Goal: Find specific page/section: Find specific page/section

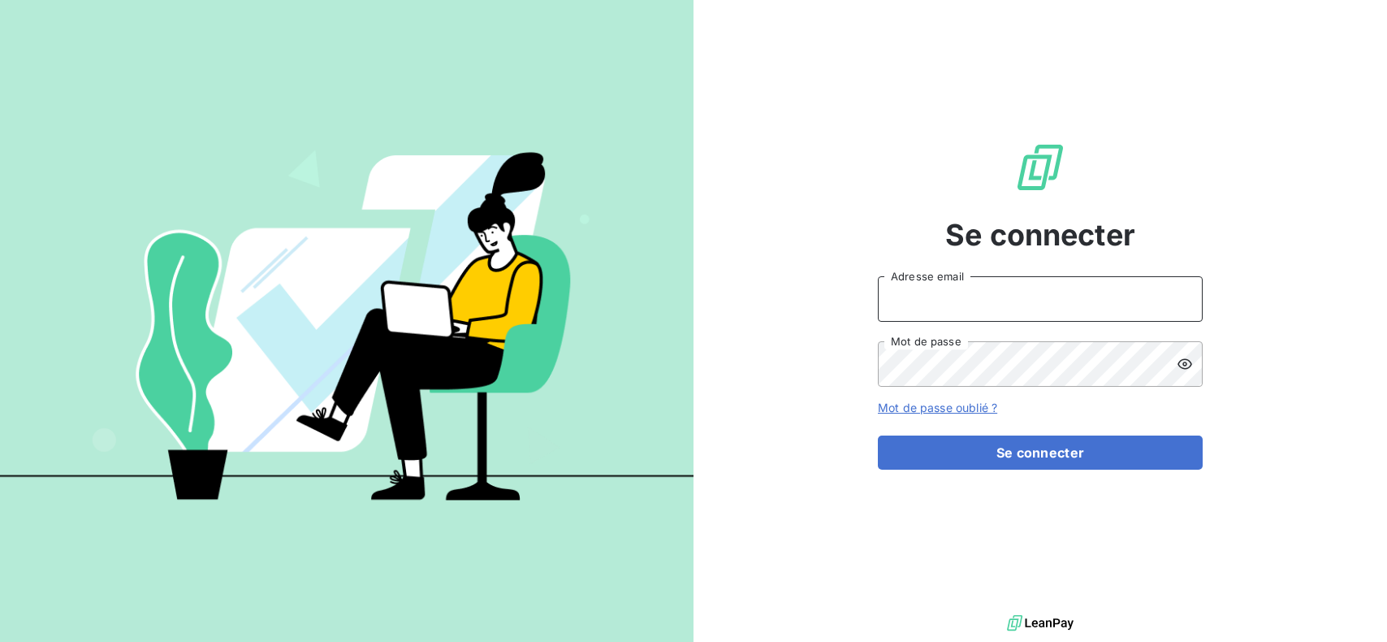
type input "recouvrement1@entrepreneurs.com"
click at [1050, 456] on button "Se connecter" at bounding box center [1040, 452] width 325 height 34
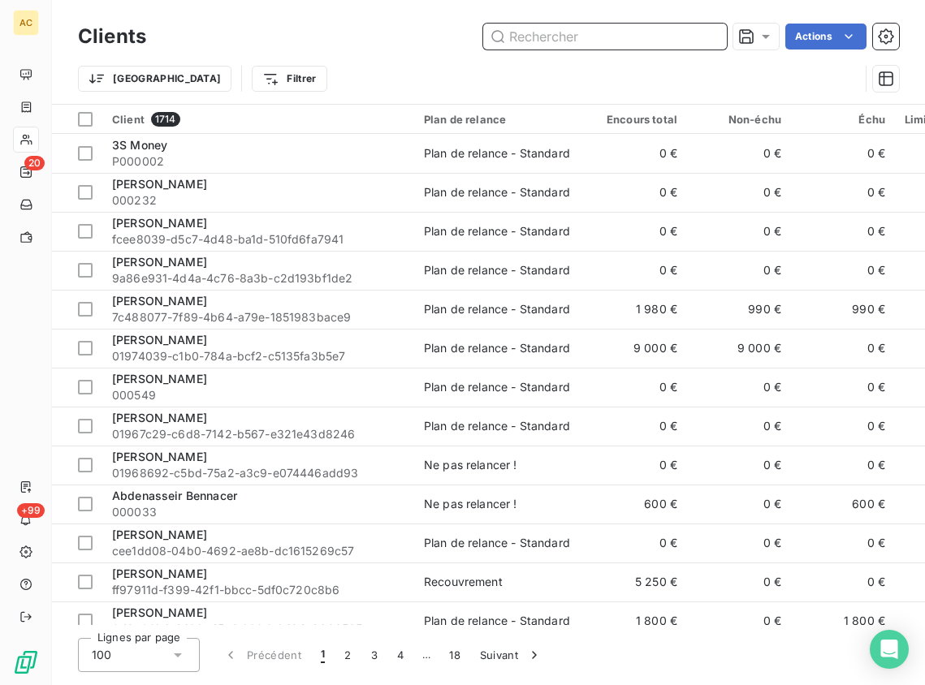
click at [555, 32] on input "text" at bounding box center [605, 37] width 244 height 26
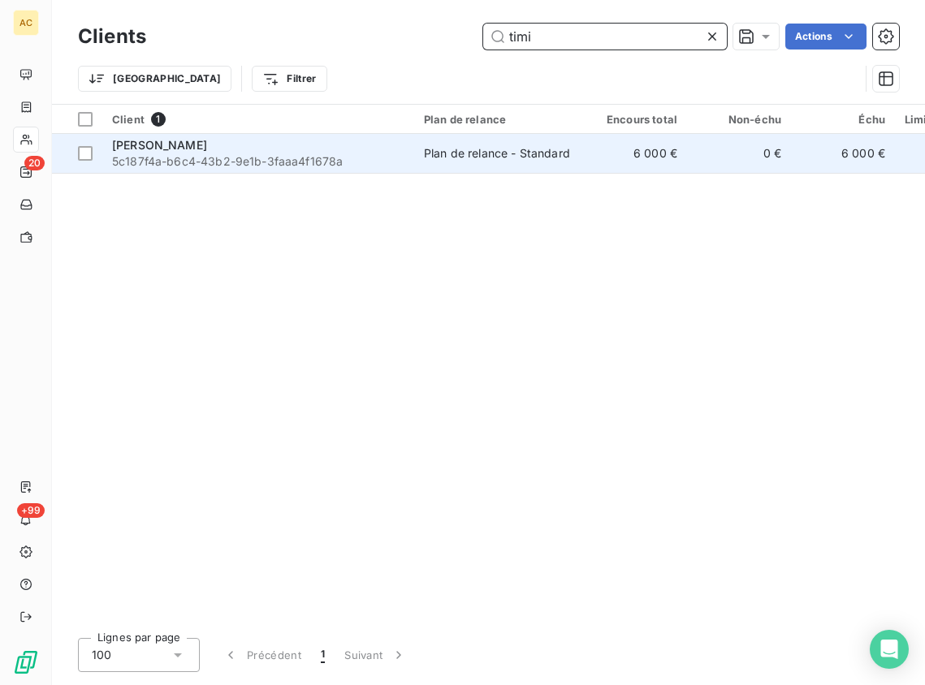
type input "timi"
click at [264, 159] on span "5c187f4a-b6c4-43b2-9e1b-3faaa4f1678a" at bounding box center [258, 161] width 292 height 16
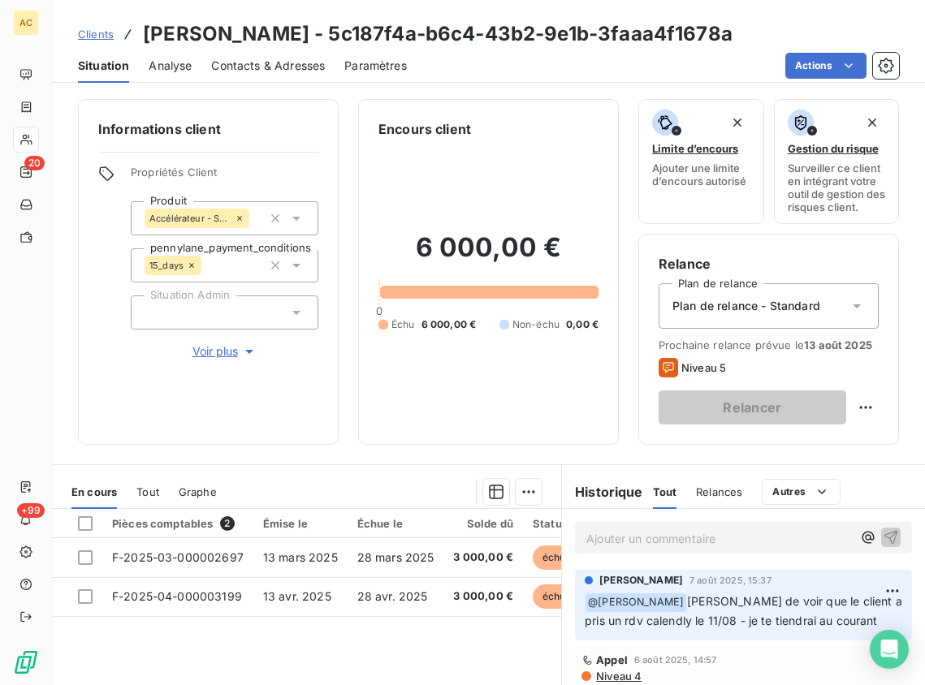
click at [97, 41] on link "Clients" at bounding box center [96, 34] width 36 height 16
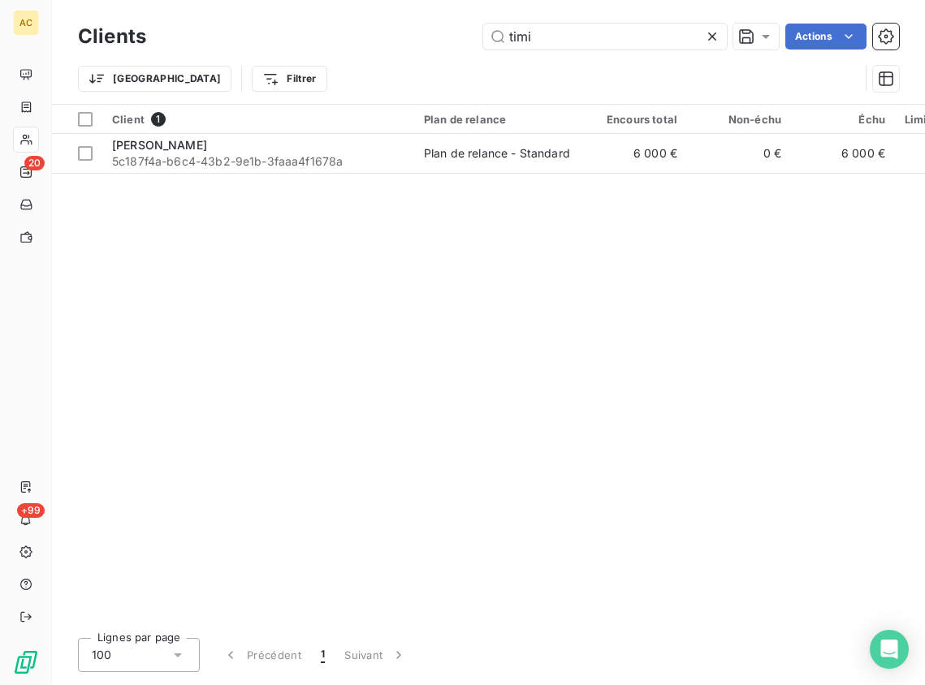
drag, startPoint x: 491, startPoint y: 34, endPoint x: 440, endPoint y: 34, distance: 50.4
click at [440, 34] on div "timi Actions" at bounding box center [532, 37] width 733 height 26
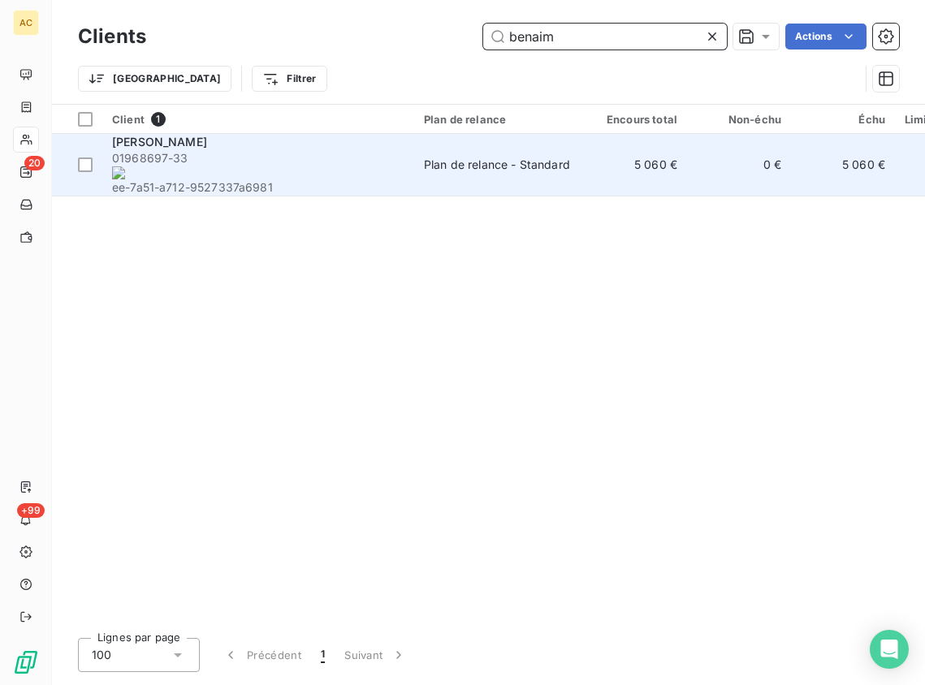
type input "benaim"
click at [290, 158] on span "01968697-33 ee-7a51-a712-9527337a6981" at bounding box center [258, 172] width 292 height 45
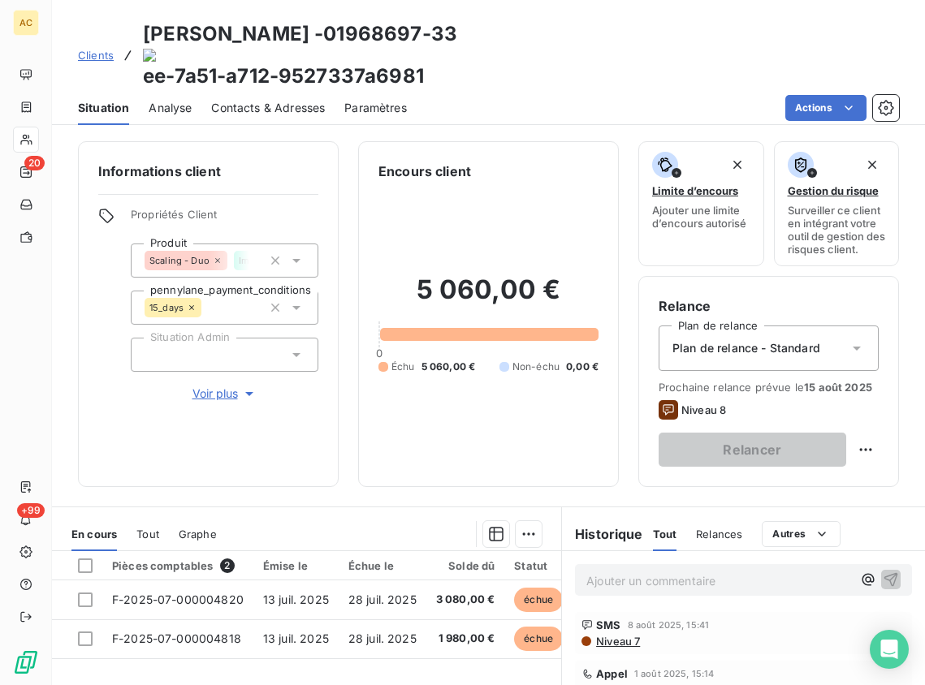
click at [145, 528] on span "Tout" at bounding box center [147, 534] width 23 height 13
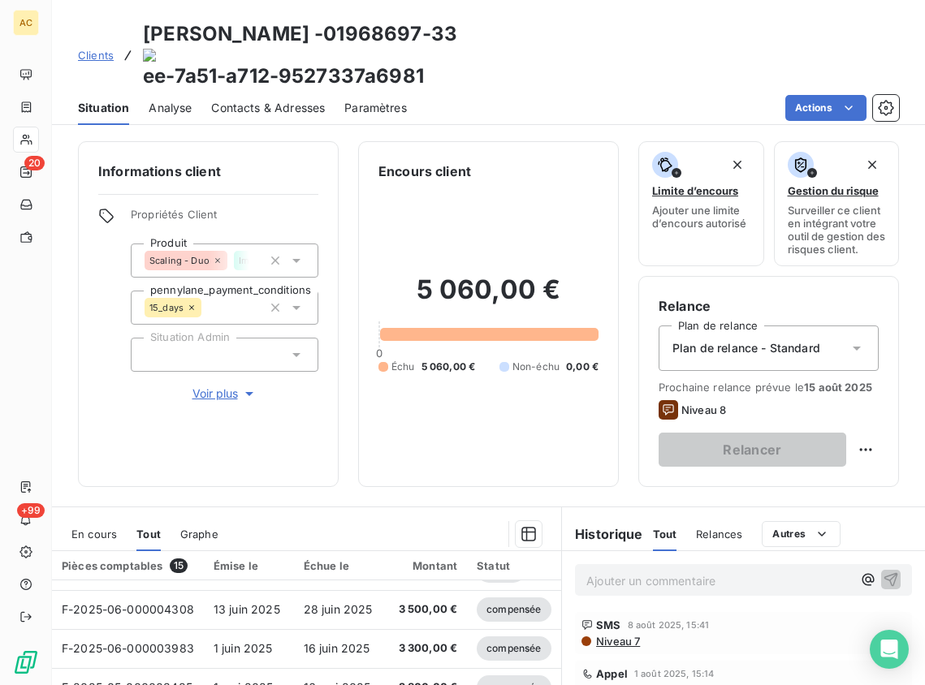
click at [218, 386] on span "Voir plus" at bounding box center [224, 394] width 65 height 16
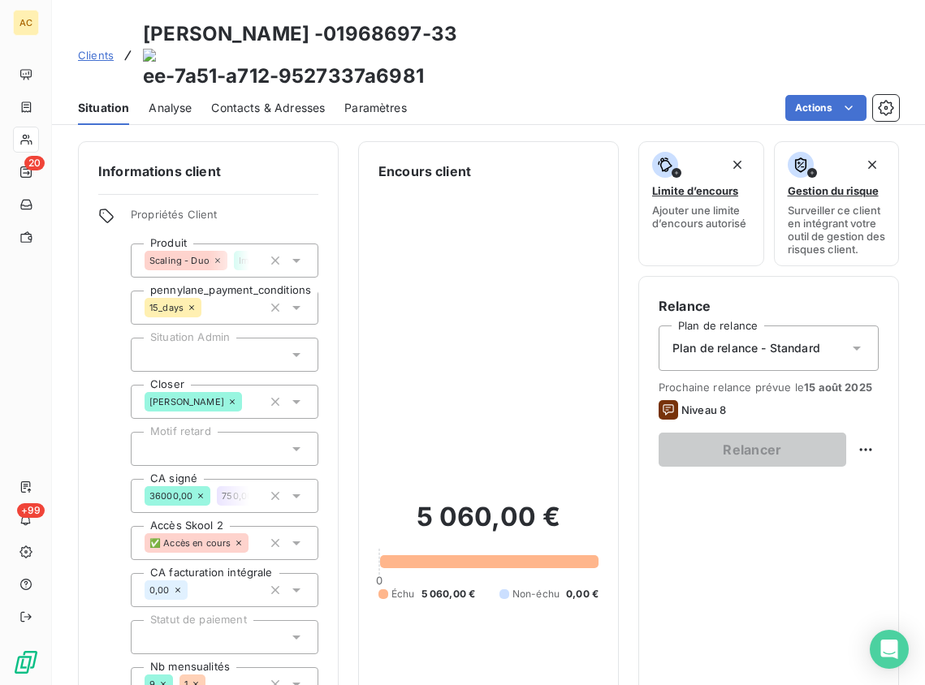
click at [267, 100] on span "Contacts & Adresses" at bounding box center [268, 108] width 114 height 16
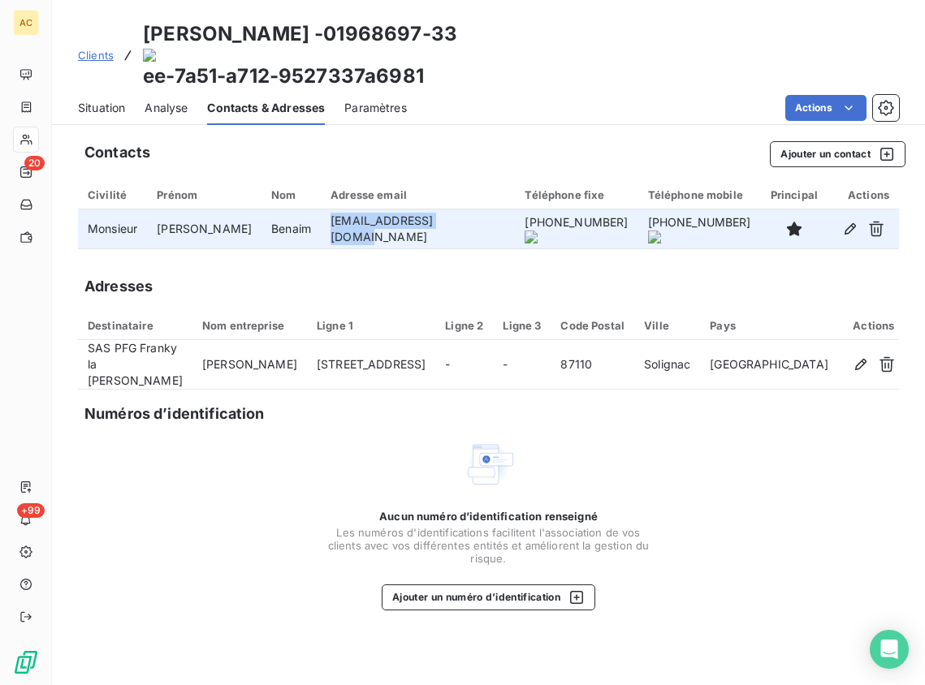
drag, startPoint x: 426, startPoint y: 190, endPoint x: 285, endPoint y: 184, distance: 141.4
click at [321, 210] on td "contactflbp@gmail.com" at bounding box center [418, 229] width 194 height 39
copy td "contactflbp@gmail.com"
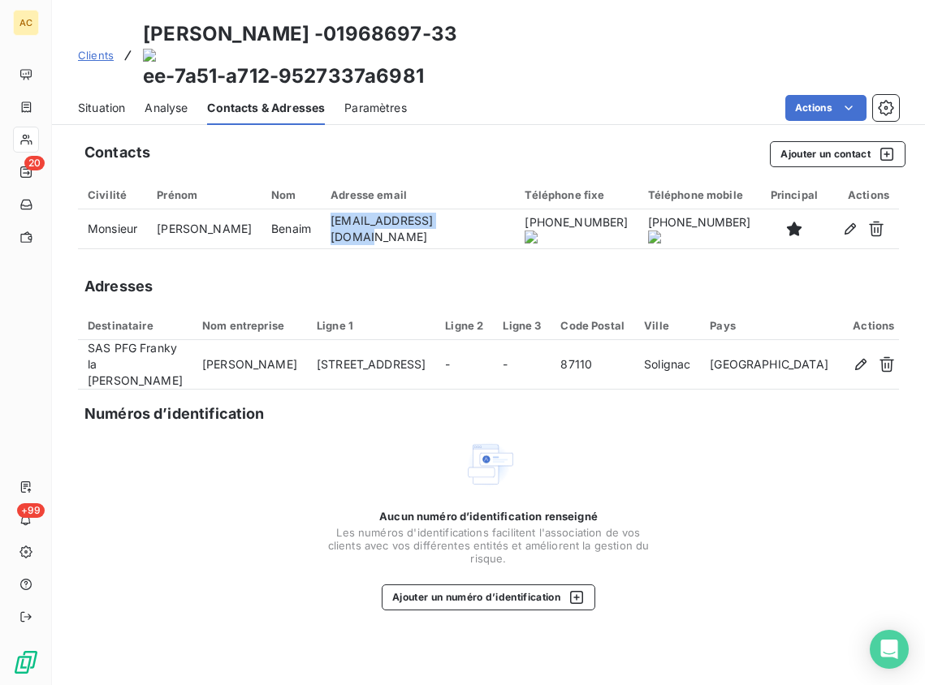
click at [97, 47] on link "Clients" at bounding box center [96, 55] width 36 height 16
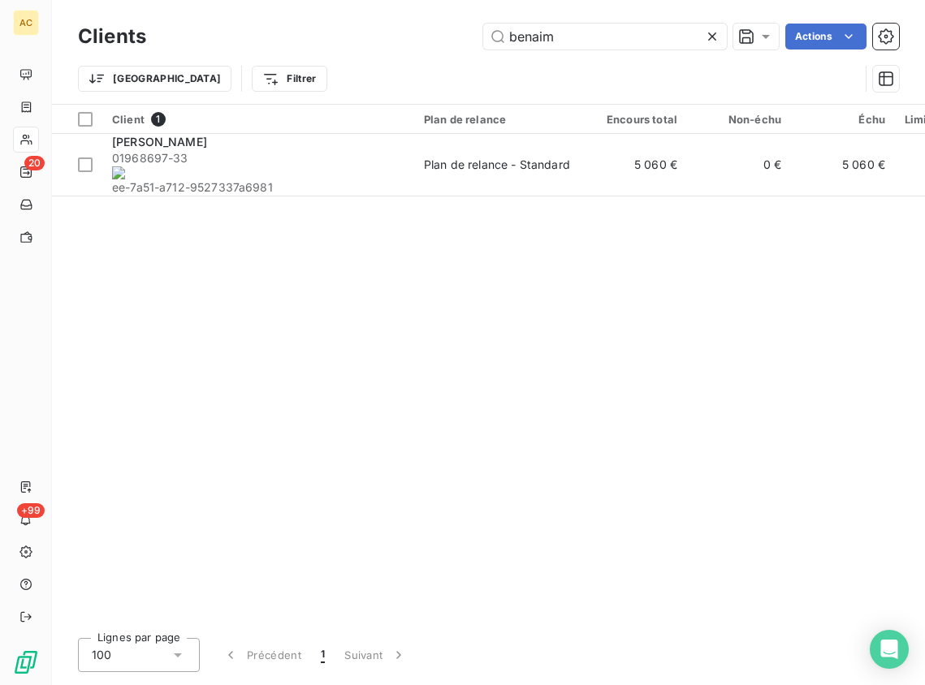
drag, startPoint x: 557, startPoint y: 41, endPoint x: 466, endPoint y: 34, distance: 91.2
click at [466, 34] on div "benaim Actions" at bounding box center [532, 37] width 733 height 26
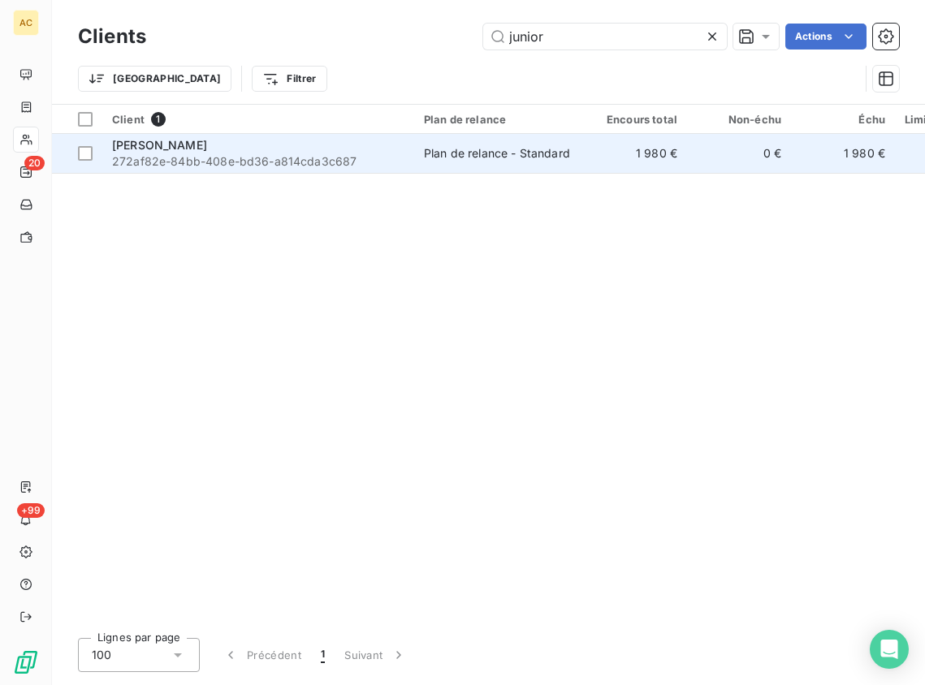
type input "junior"
click at [292, 167] on span "272af82e-84bb-408e-bd36-a814cda3c687" at bounding box center [258, 161] width 292 height 16
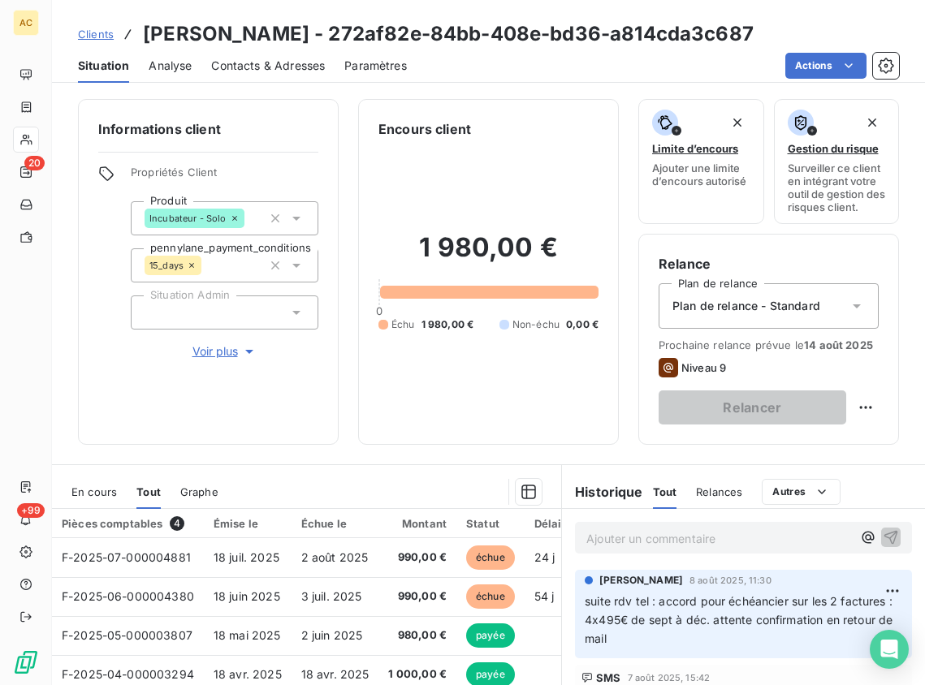
click at [224, 67] on span "Contacts & Adresses" at bounding box center [268, 66] width 114 height 16
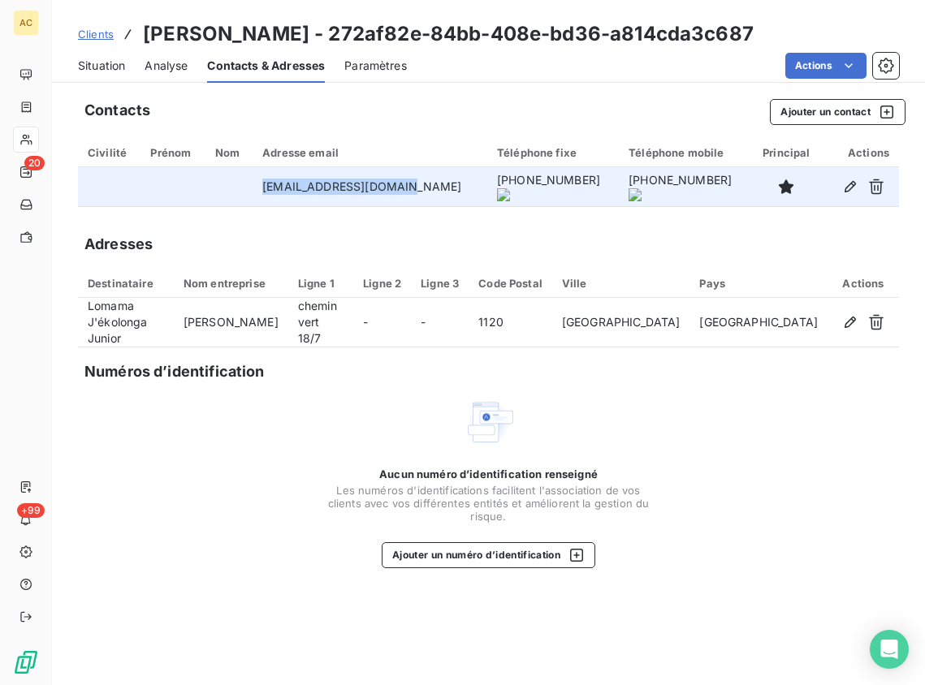
drag, startPoint x: 408, startPoint y: 192, endPoint x: 202, endPoint y: 192, distance: 206.3
click at [202, 192] on tr "lomamajunior@gmail.com +32 487 26 48 89 +32 487 26 48 89" at bounding box center [488, 186] width 821 height 39
copy tr "lomamajunior@gmail.com"
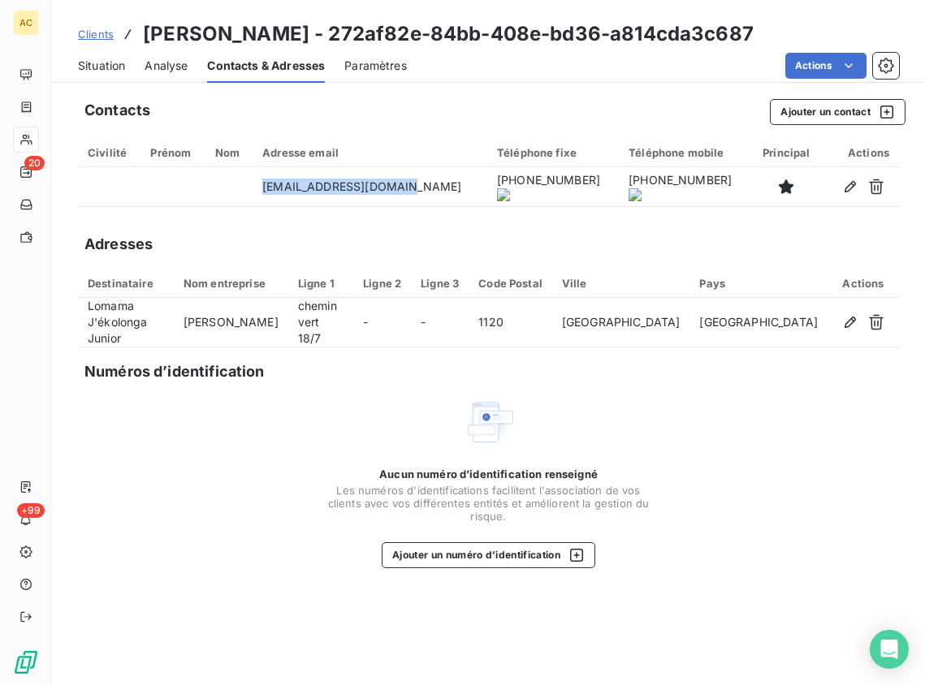
click at [80, 32] on span "Clients" at bounding box center [96, 34] width 36 height 13
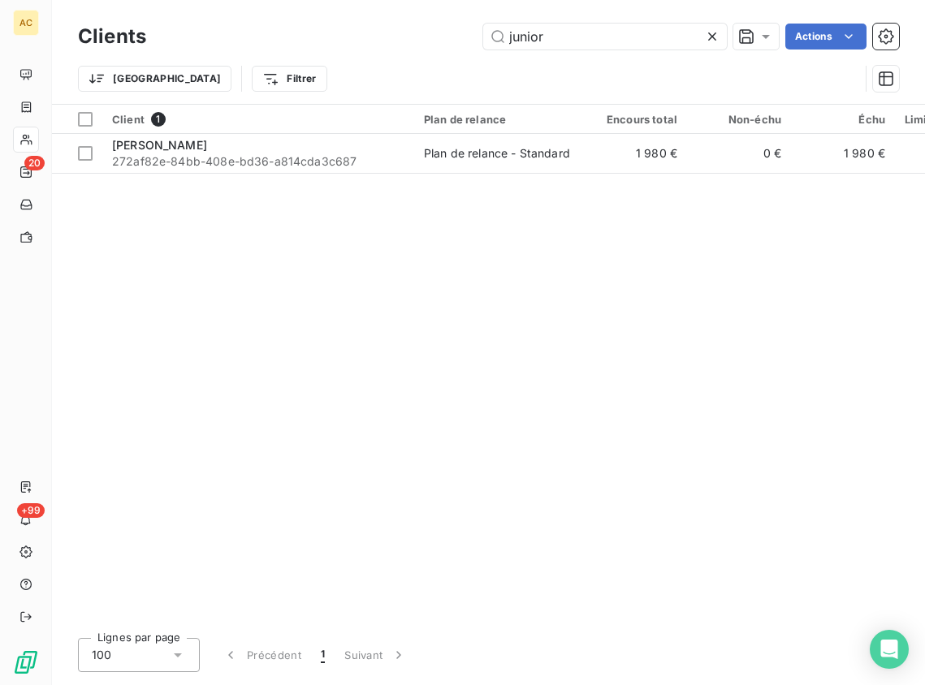
drag, startPoint x: 471, startPoint y: 33, endPoint x: 436, endPoint y: 33, distance: 34.9
click at [436, 33] on div "junior Actions" at bounding box center [532, 37] width 733 height 26
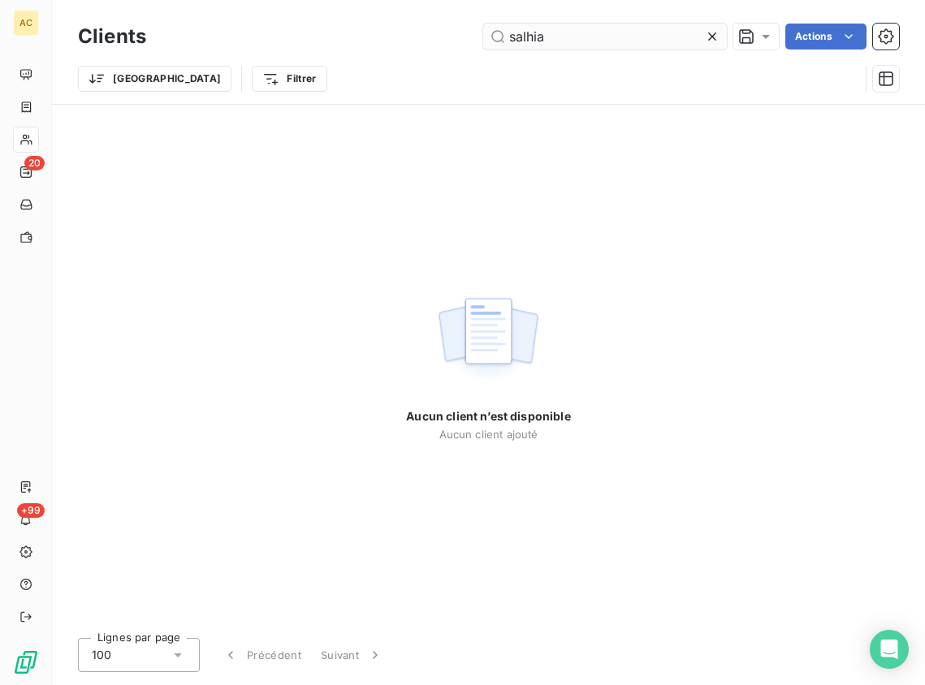
drag, startPoint x: 556, startPoint y: 37, endPoint x: 493, endPoint y: 32, distance: 63.5
click at [493, 32] on input "salhia" at bounding box center [605, 37] width 244 height 26
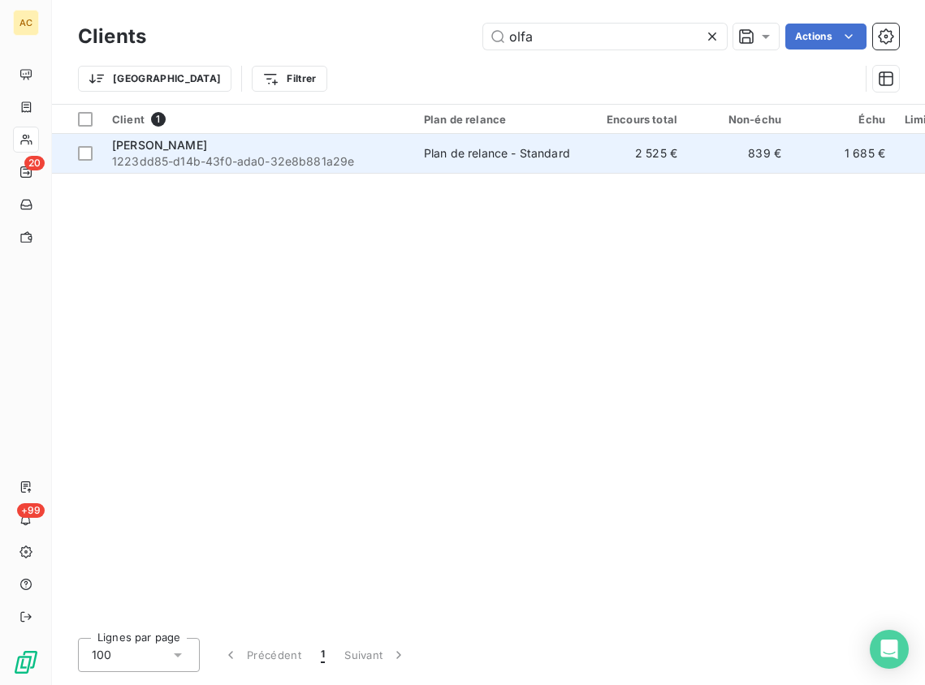
type input "olfa"
click at [218, 160] on span "1223dd85-d14b-43f0-ada0-32e8b881a29e" at bounding box center [258, 161] width 292 height 16
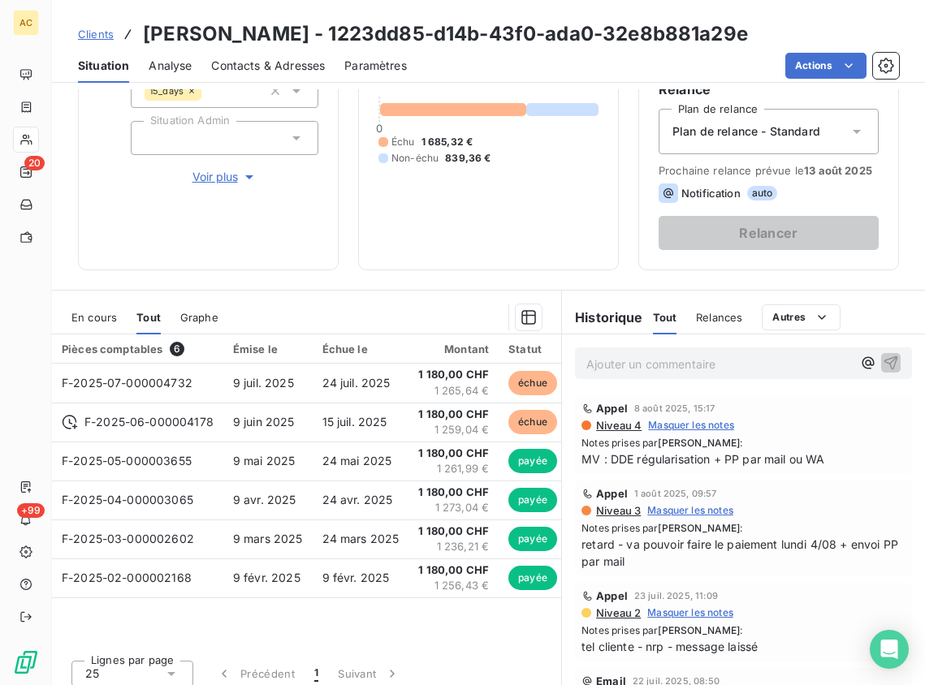
scroll to position [185, 0]
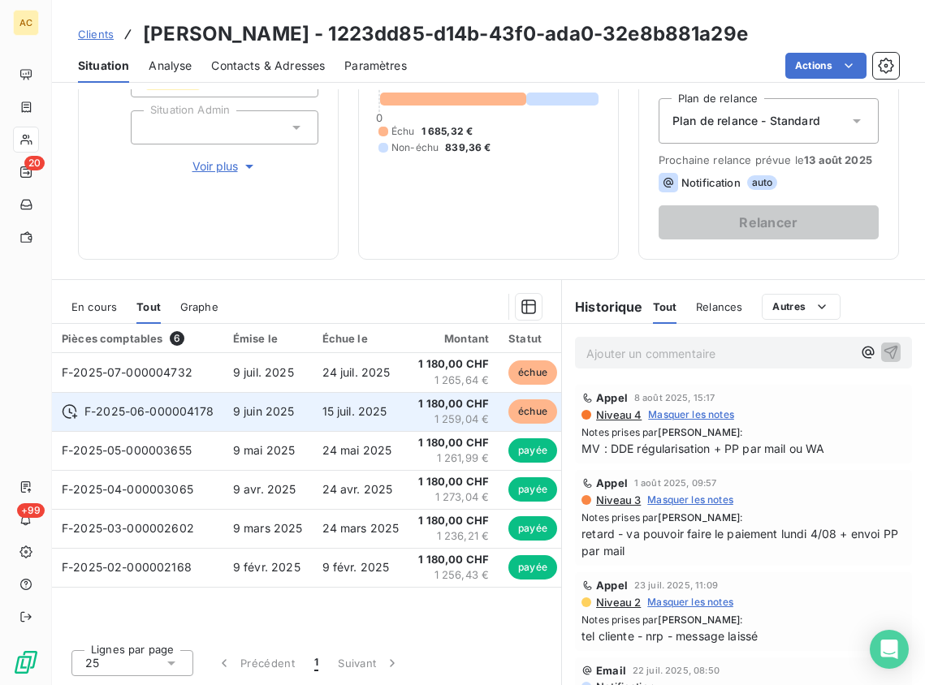
click at [228, 411] on td "9 juin 2025" at bounding box center [267, 411] width 89 height 39
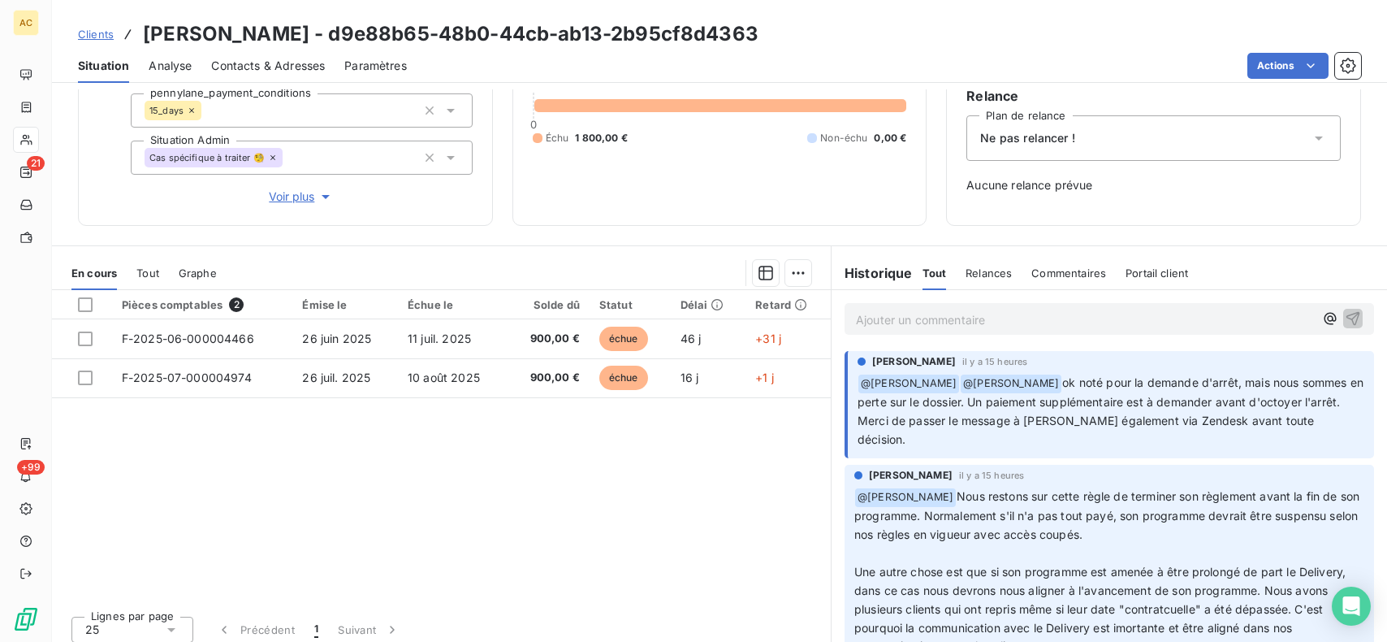
scroll to position [136, 0]
